Goal: Task Accomplishment & Management: Use online tool/utility

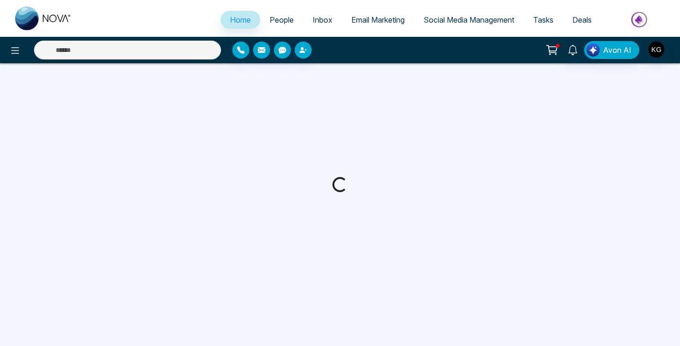
select select "*"
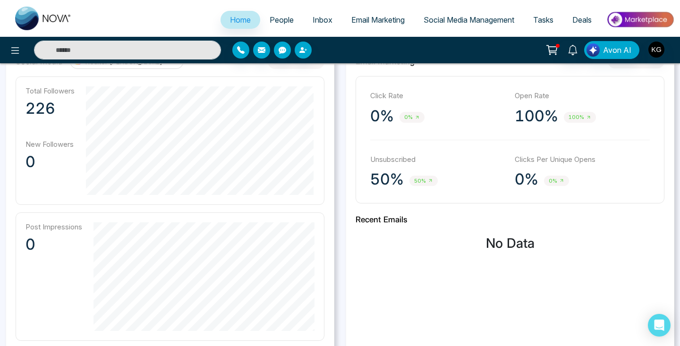
scroll to position [262, 0]
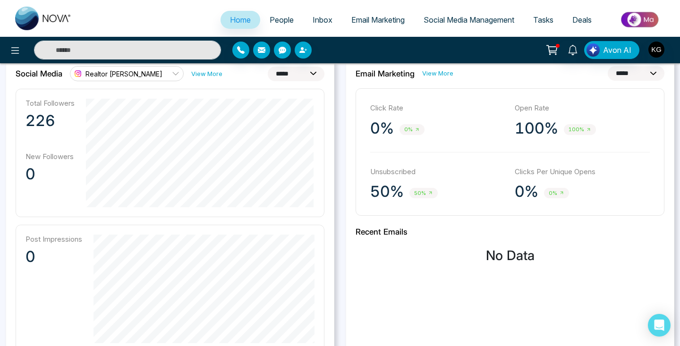
click at [397, 181] on div "Unsubscribed 50% 50%" at bounding box center [437, 184] width 135 height 35
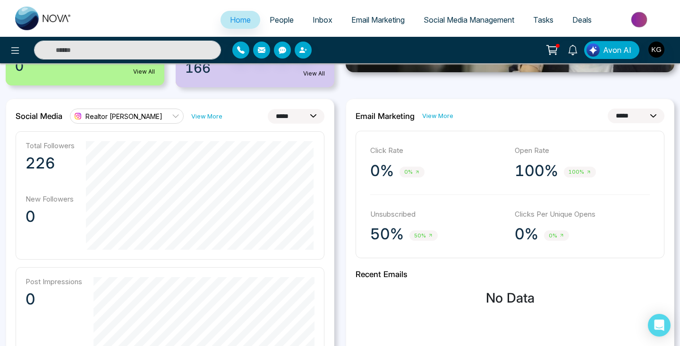
scroll to position [214, 0]
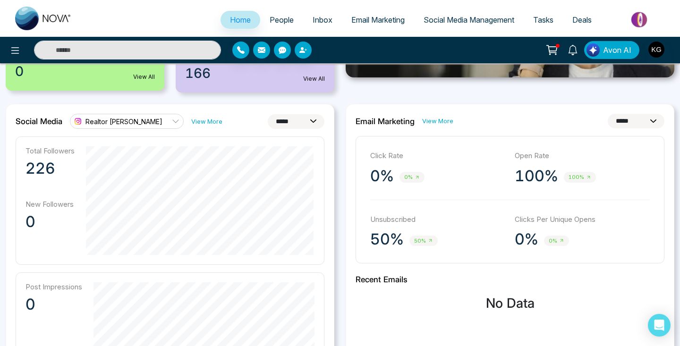
click at [405, 232] on div "50% 50%" at bounding box center [437, 239] width 135 height 19
click at [435, 120] on link "View More" at bounding box center [437, 121] width 31 height 9
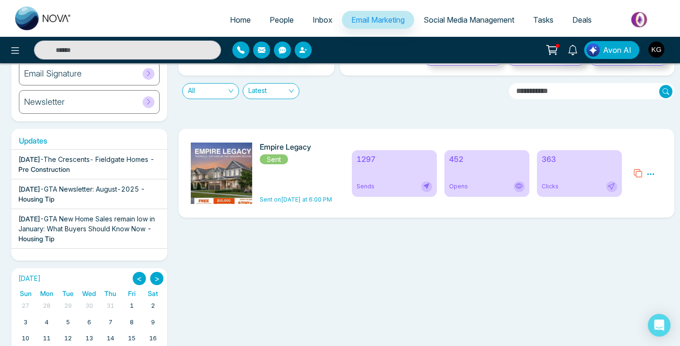
scroll to position [111, 0]
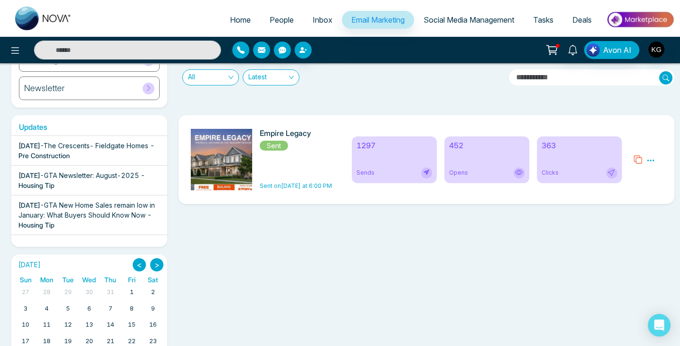
click at [651, 161] on icon at bounding box center [650, 160] width 8 height 8
click at [576, 120] on div "Empire Legacy Sent Sent on [DATE] at 6:00 PM 1297 Sends 452 Opens 363 Clicks Pr…" at bounding box center [426, 159] width 496 height 89
click at [83, 148] on span "The Crescents- Fieldgate Homes" at bounding box center [95, 146] width 105 height 8
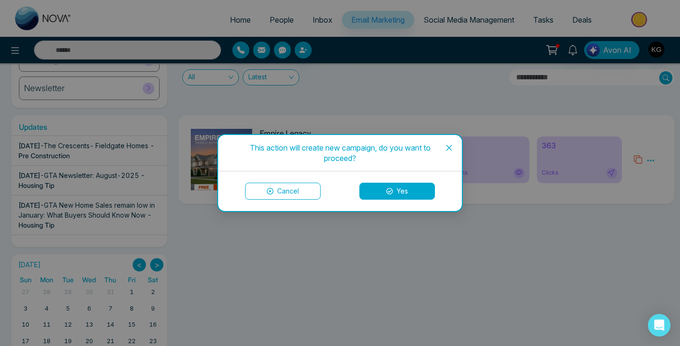
click at [288, 189] on button "Cancel" at bounding box center [283, 191] width 76 height 17
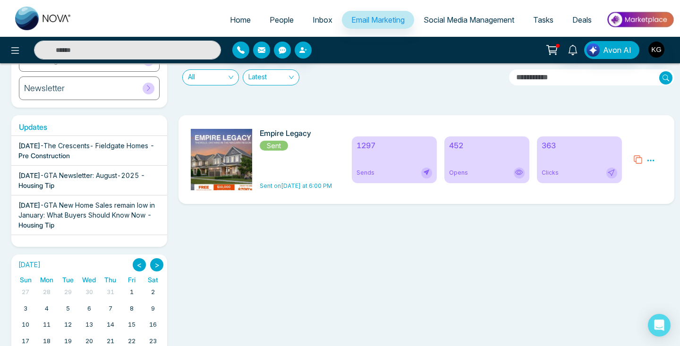
click at [94, 174] on span "GTA Newsletter: August-2025" at bounding box center [91, 175] width 95 height 8
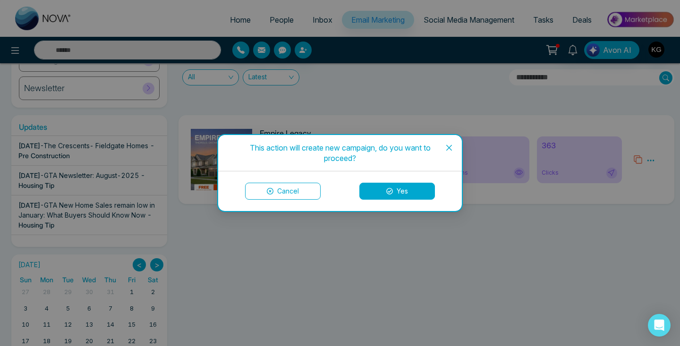
click at [394, 193] on button "Yes" at bounding box center [397, 191] width 76 height 17
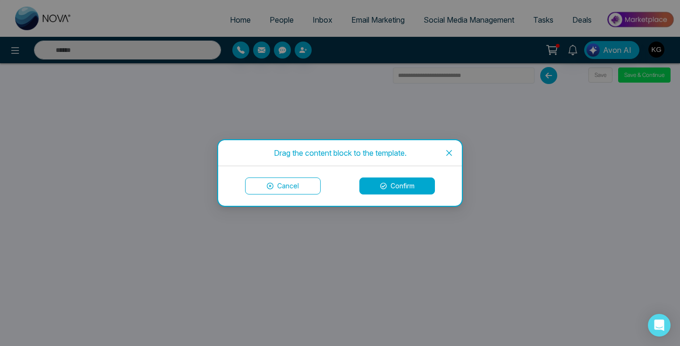
click at [393, 182] on button "Confirm" at bounding box center [397, 185] width 76 height 17
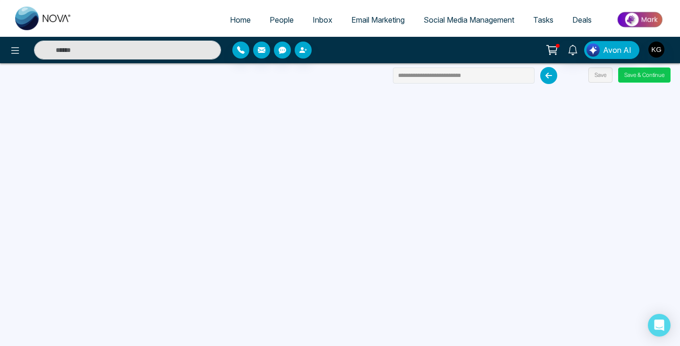
click at [652, 76] on button "Save & Continue" at bounding box center [644, 75] width 52 height 15
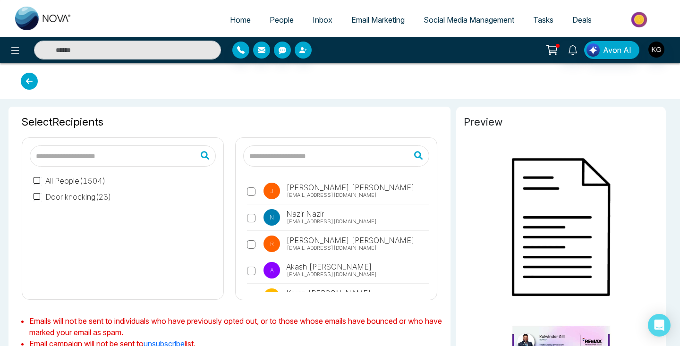
type input "**********"
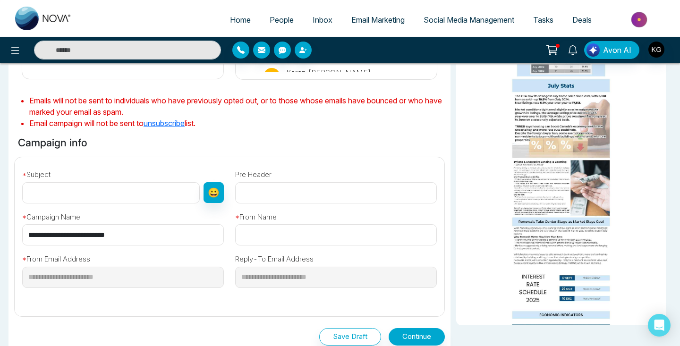
scroll to position [226, 0]
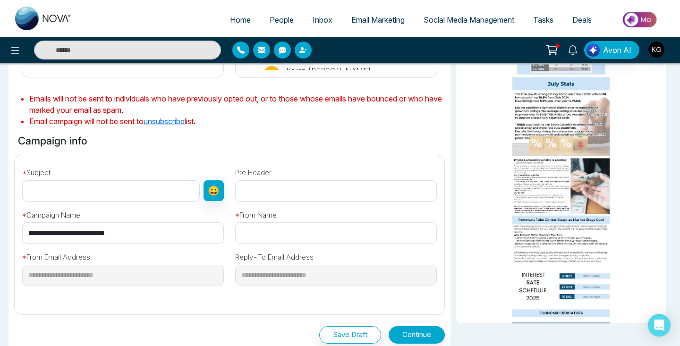
click at [107, 194] on input "text" at bounding box center [110, 190] width 177 height 21
type input "*"
type input "**********"
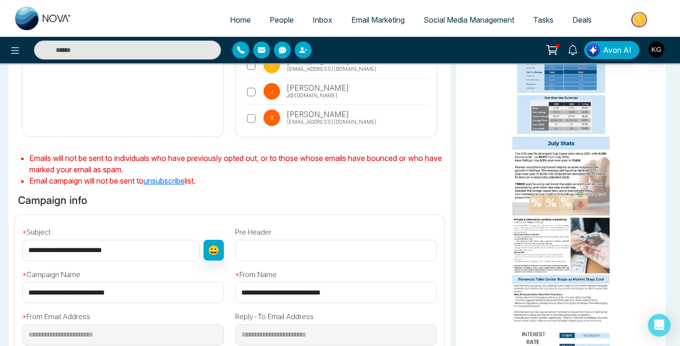
scroll to position [296, 0]
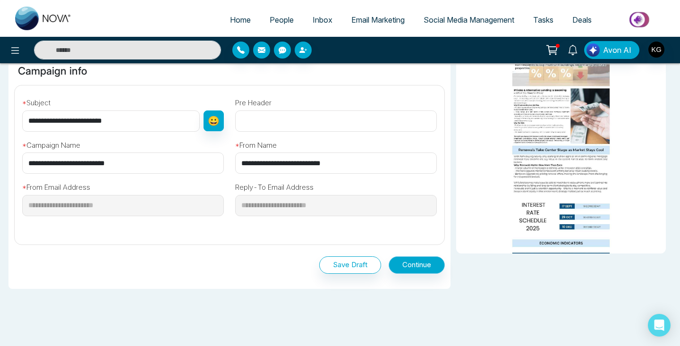
type input "**********"
click at [416, 270] on button "Continue" at bounding box center [416, 264] width 56 height 17
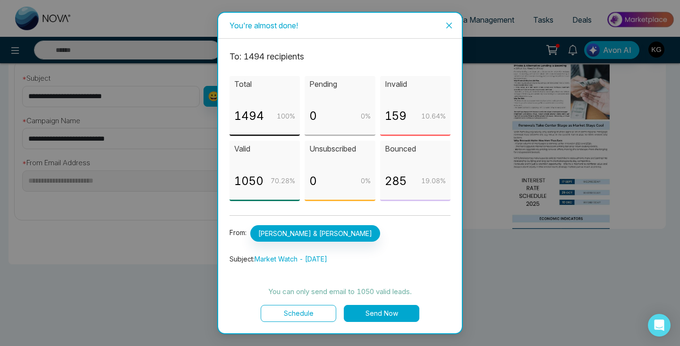
scroll to position [320, 0]
click at [293, 315] on button "Schedule" at bounding box center [299, 313] width 76 height 17
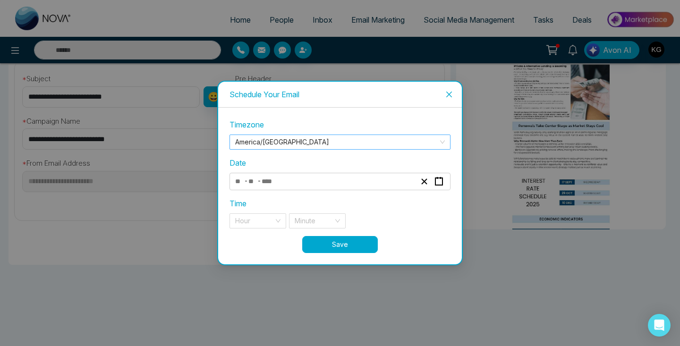
click at [315, 141] on span "America/[GEOGRAPHIC_DATA]" at bounding box center [340, 142] width 210 height 14
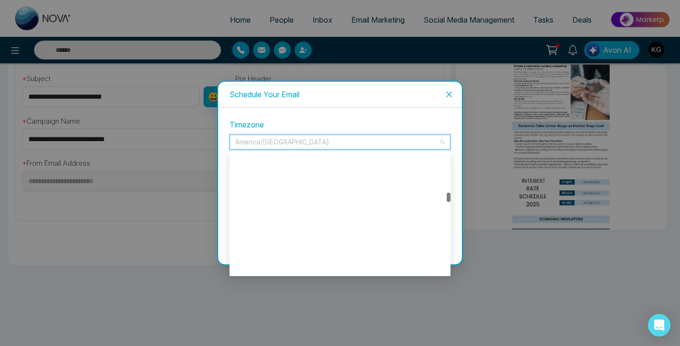
scroll to position [3127, 0]
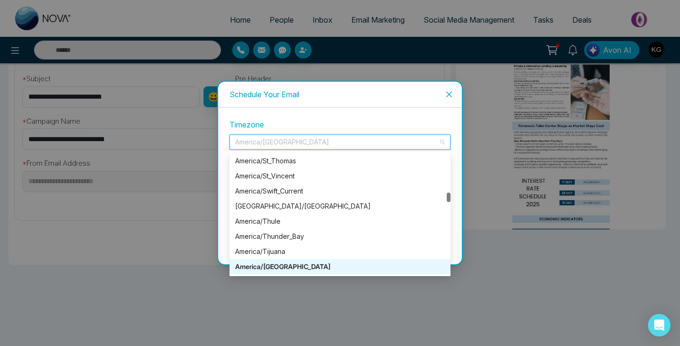
click at [317, 126] on label "Timezone" at bounding box center [339, 125] width 221 height 12
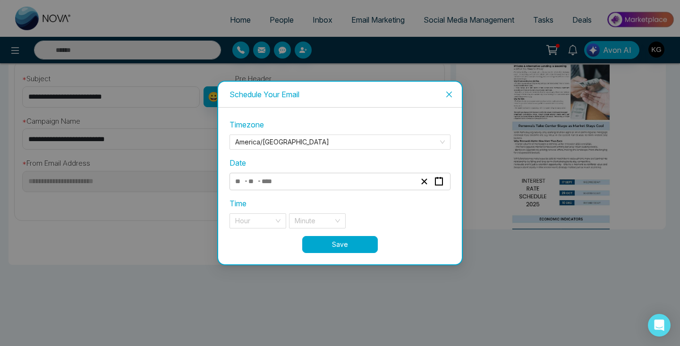
click at [284, 179] on div "- -" at bounding box center [325, 181] width 183 height 13
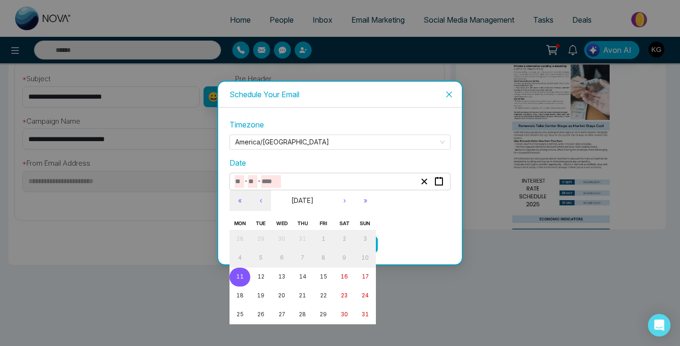
click at [408, 214] on div "Hour Minute" at bounding box center [339, 220] width 221 height 15
click at [239, 273] on abbr "11" at bounding box center [240, 276] width 8 height 7
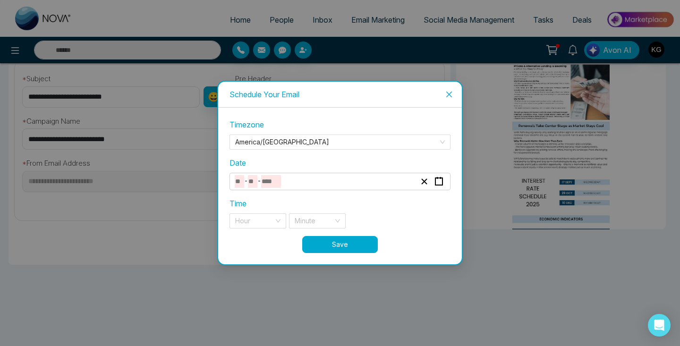
type input "*"
type input "**"
type input "****"
click at [254, 220] on input "search" at bounding box center [254, 221] width 39 height 14
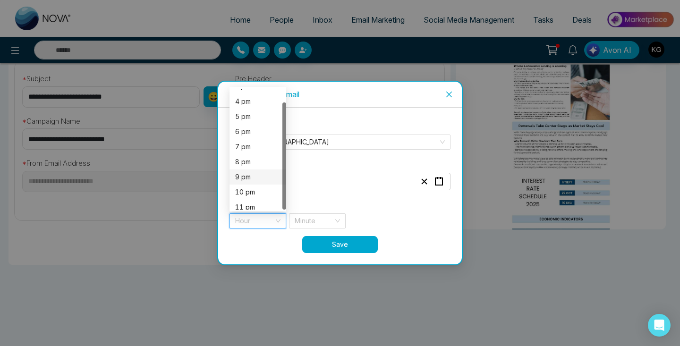
scroll to position [15, 0]
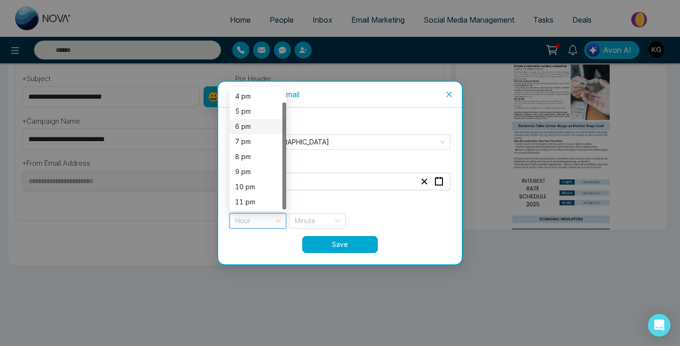
click at [245, 128] on div "6 pm" at bounding box center [257, 126] width 45 height 10
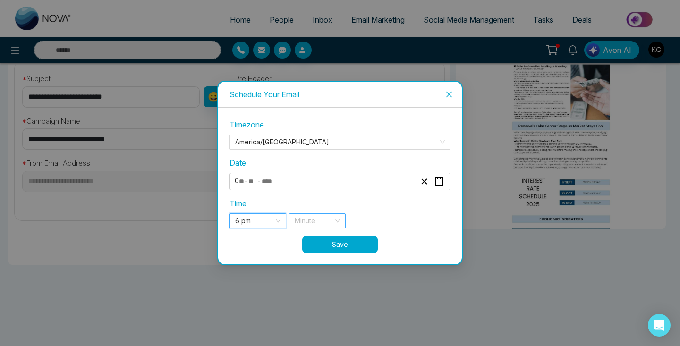
click at [313, 217] on input "search" at bounding box center [314, 221] width 39 height 14
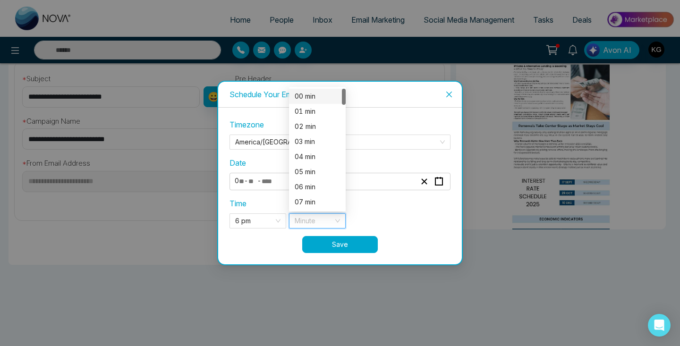
click at [309, 99] on div "00 min" at bounding box center [317, 96] width 45 height 10
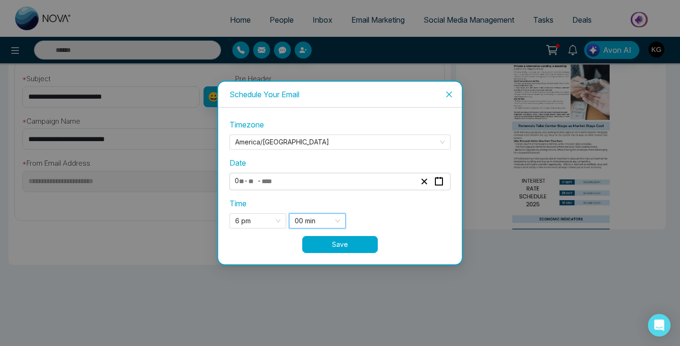
click at [355, 244] on button "Save" at bounding box center [340, 244] width 76 height 17
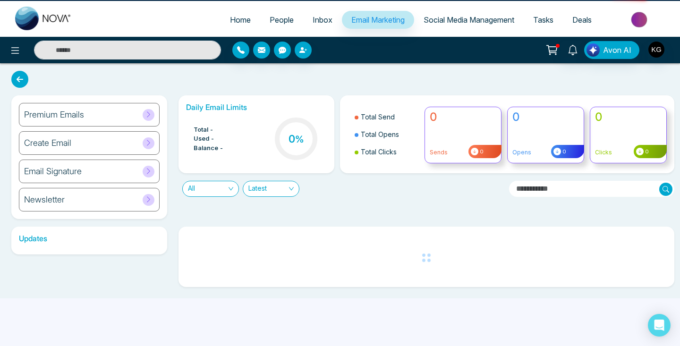
click at [343, 219] on div "Updates" at bounding box center [340, 253] width 668 height 68
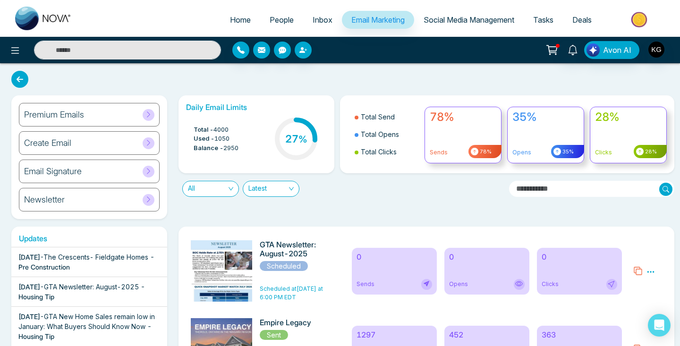
click at [22, 76] on icon at bounding box center [19, 79] width 17 height 17
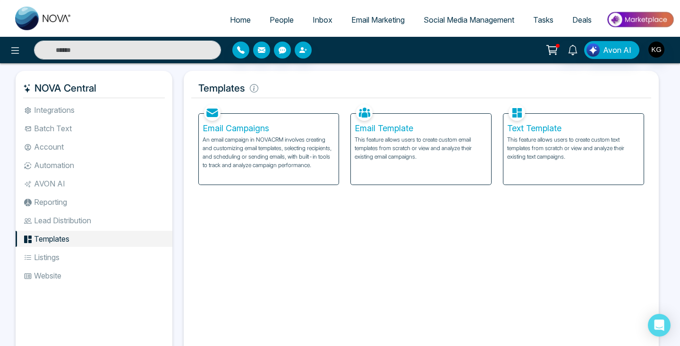
click at [230, 16] on span "Home" at bounding box center [240, 19] width 21 height 9
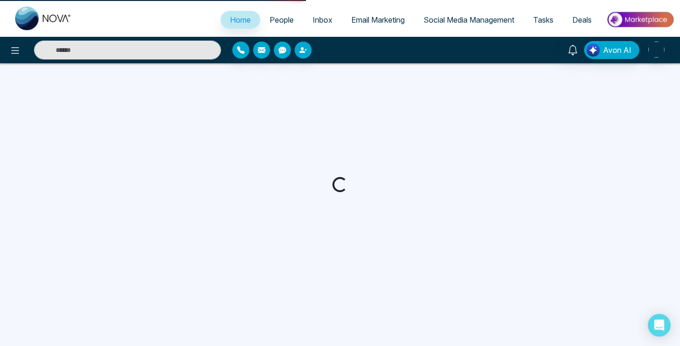
select select "*"
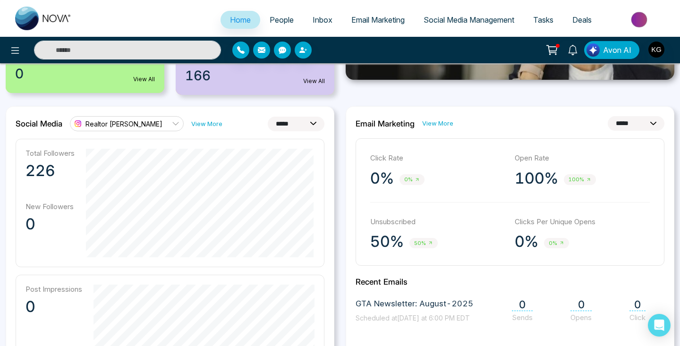
scroll to position [212, 0]
click at [202, 122] on link "View More" at bounding box center [206, 123] width 31 height 9
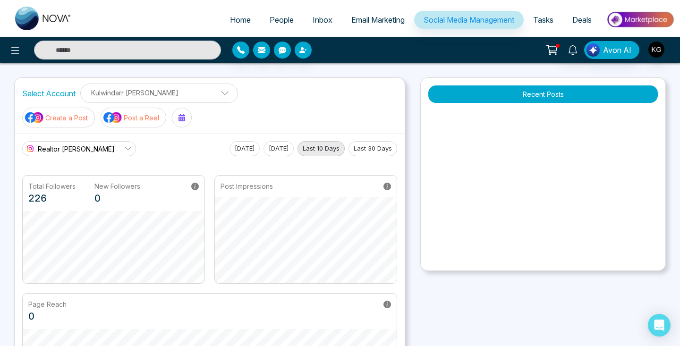
click at [237, 16] on span "Home" at bounding box center [240, 19] width 21 height 9
select select "*"
